Goal: Communication & Community: Answer question/provide support

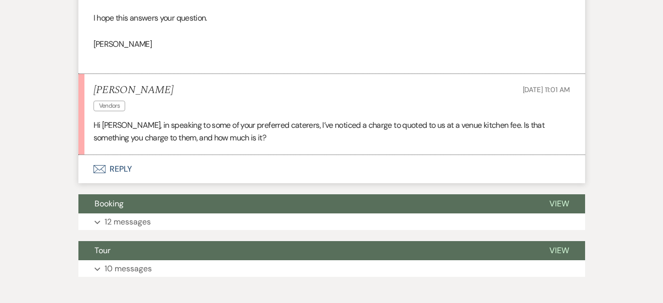
scroll to position [3324, 0]
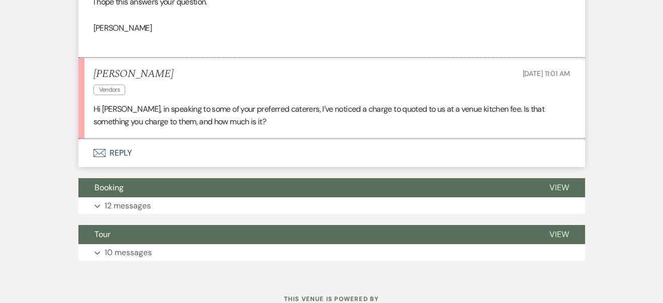
click at [118, 150] on button "Envelope Reply" at bounding box center [331, 153] width 507 height 28
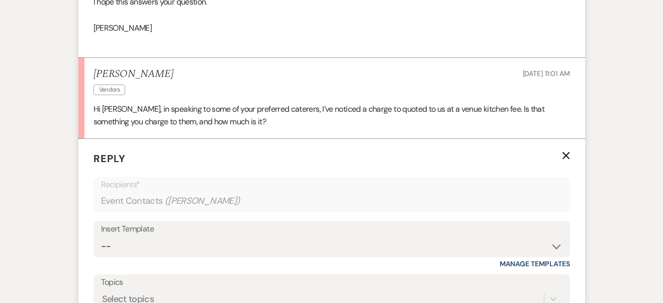
scroll to position [3575, 0]
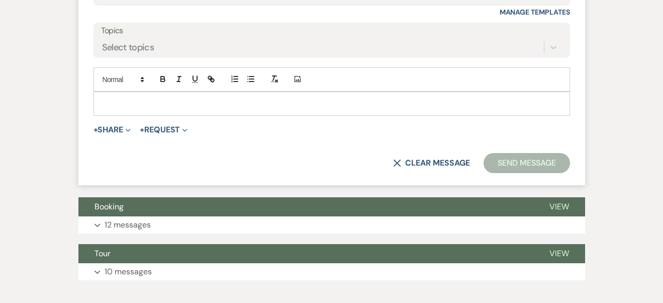
click at [122, 103] on p at bounding box center [332, 103] width 460 height 11
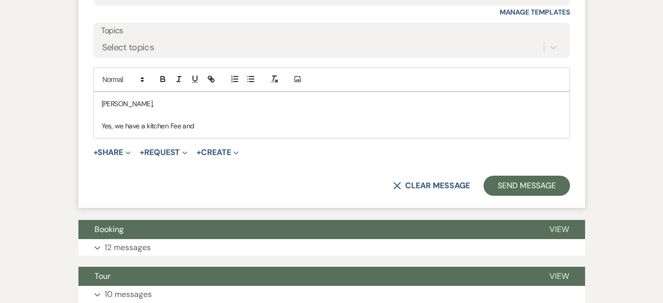
click at [143, 127] on p "Yes, we have a kitchen Fee and" at bounding box center [332, 125] width 460 height 11
click at [225, 126] on p "Yes, we have an outside kitchen Fee and" at bounding box center [332, 125] width 460 height 11
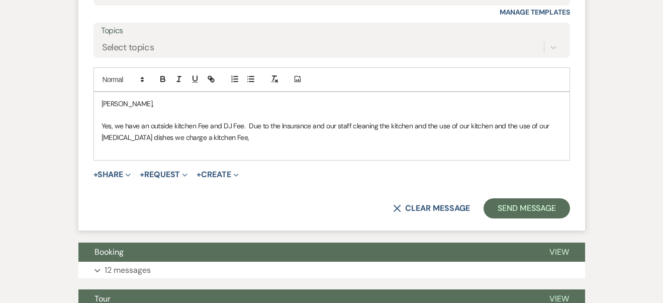
click at [224, 140] on p "Yes, we have an outside kitchen Fee and DJ Fee. Due to the Insurance and our st…" at bounding box center [332, 131] width 460 height 23
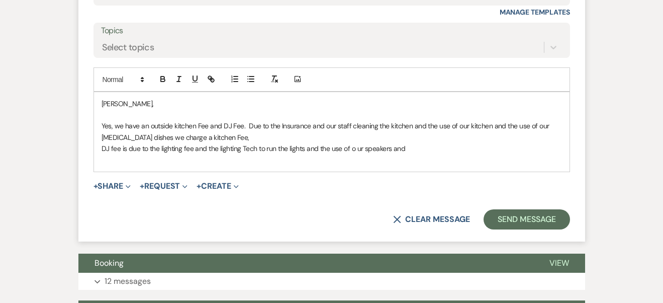
click at [354, 148] on p "DJ fee is due to the lighting fee and the lighting Tech to run the lights and t…" at bounding box center [332, 148] width 460 height 11
click at [407, 150] on p "DJ fee is due to the lighting fee and the lighting Tech to run the lights and t…" at bounding box center [332, 148] width 460 height 11
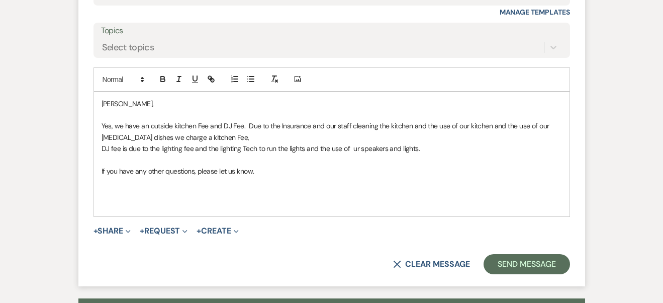
click at [111, 186] on p at bounding box center [332, 181] width 460 height 11
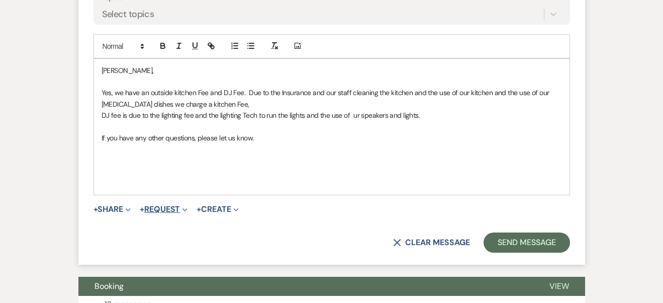
scroll to position [3594, 0]
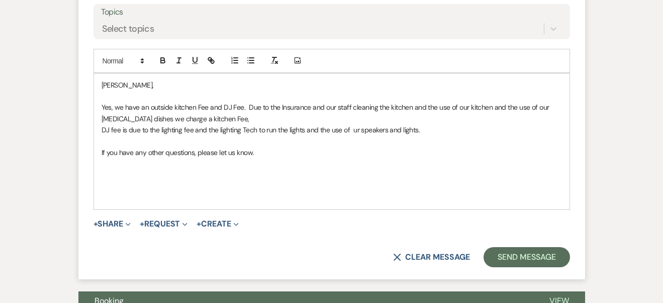
click at [99, 84] on div "[PERSON_NAME], Yes, we have an outside kitchen Fee and DJ Fee. Due to the Insur…" at bounding box center [332, 141] width 476 height 136
click at [243, 108] on p "Yes, we have an outside kitchen Fee and DJ Fee. Due to the Insurance and our st…" at bounding box center [332, 113] width 460 height 23
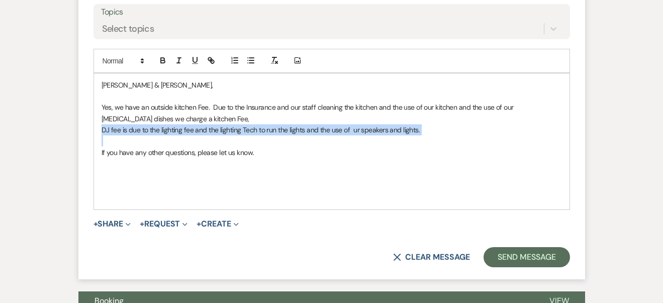
drag, startPoint x: 99, startPoint y: 130, endPoint x: 392, endPoint y: 137, distance: 293.1
click at [392, 137] on div "[PERSON_NAME] & [PERSON_NAME], Yes, we have an outside kitchen Fee. Due to the …" at bounding box center [332, 141] width 476 height 136
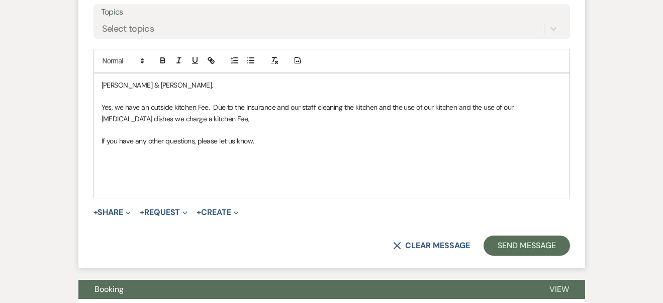
click at [106, 156] on p at bounding box center [332, 152] width 460 height 11
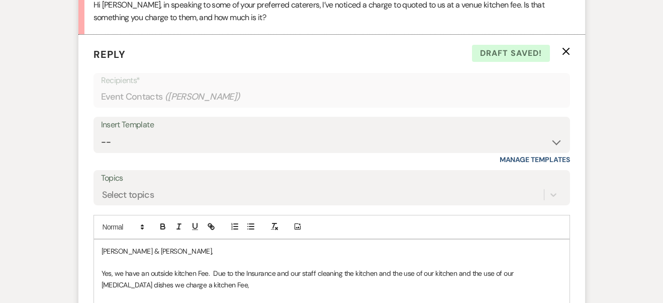
scroll to position [3756, 0]
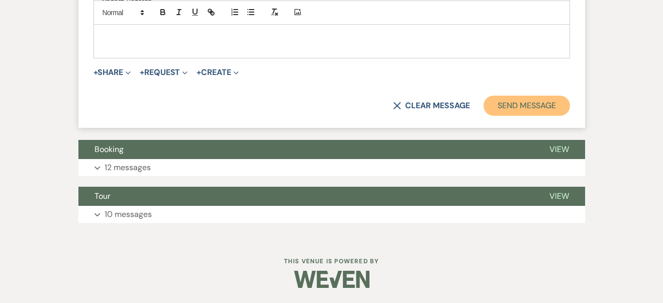
click at [497, 104] on button "Send Message" at bounding box center [527, 106] width 86 height 20
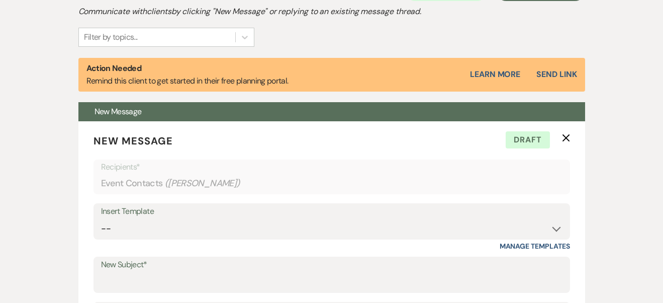
scroll to position [0, 0]
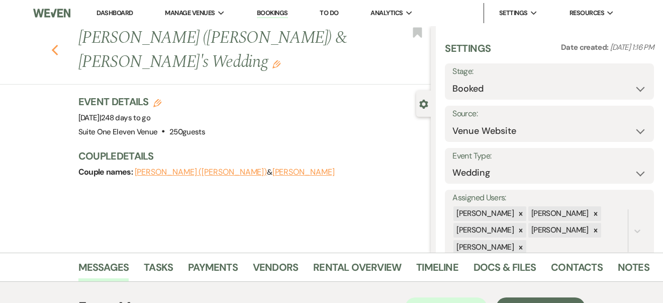
click at [59, 44] on icon "Previous" at bounding box center [55, 50] width 8 height 12
